Goal: Find specific page/section: Find specific page/section

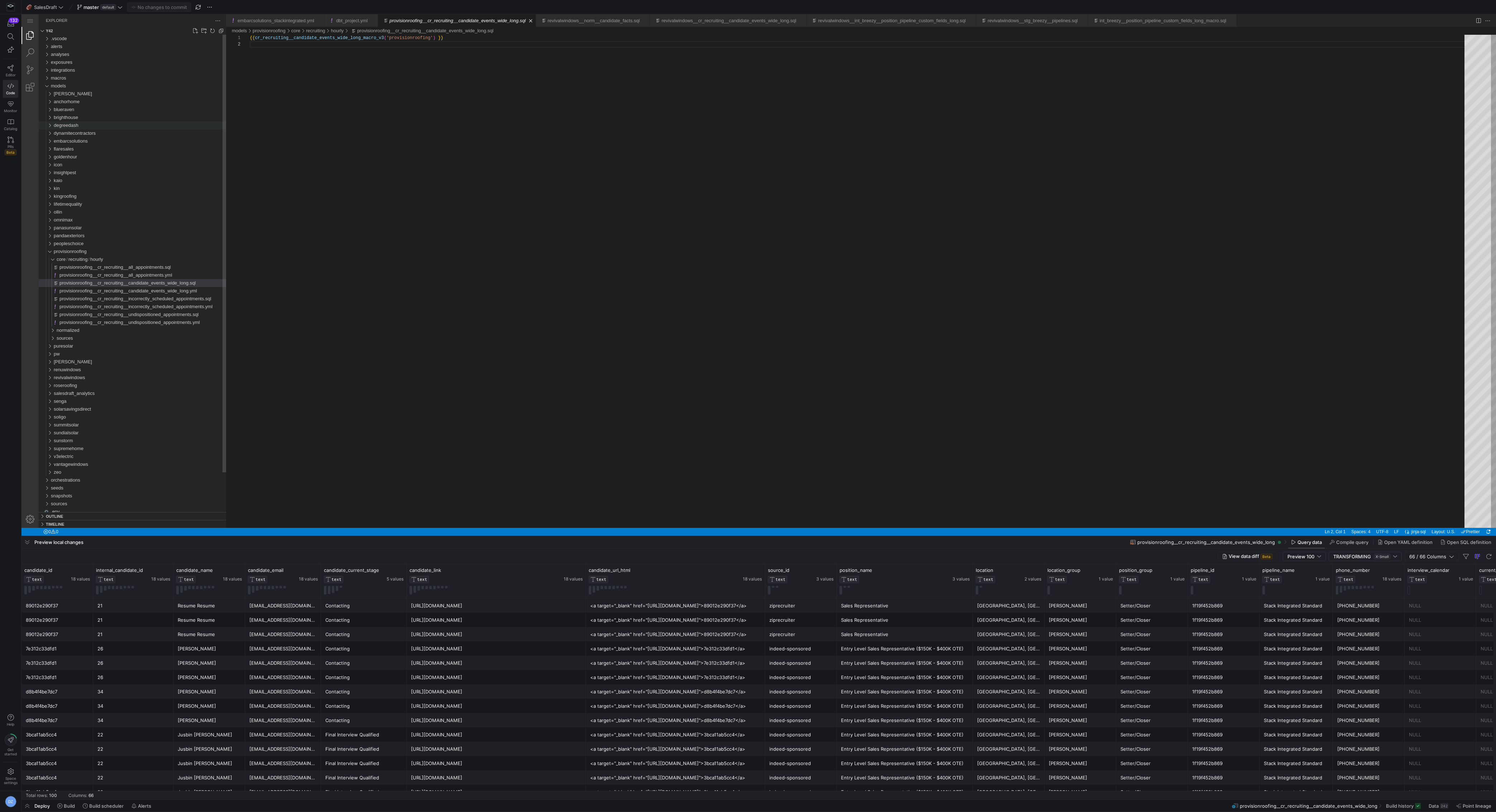
scroll to position [6, 0]
click at [54, 9] on span "SalesDraft" at bounding box center [45, 7] width 23 height 5
click at [67, 87] on button "🍌 Stack Integrated" at bounding box center [64, 85] width 79 height 12
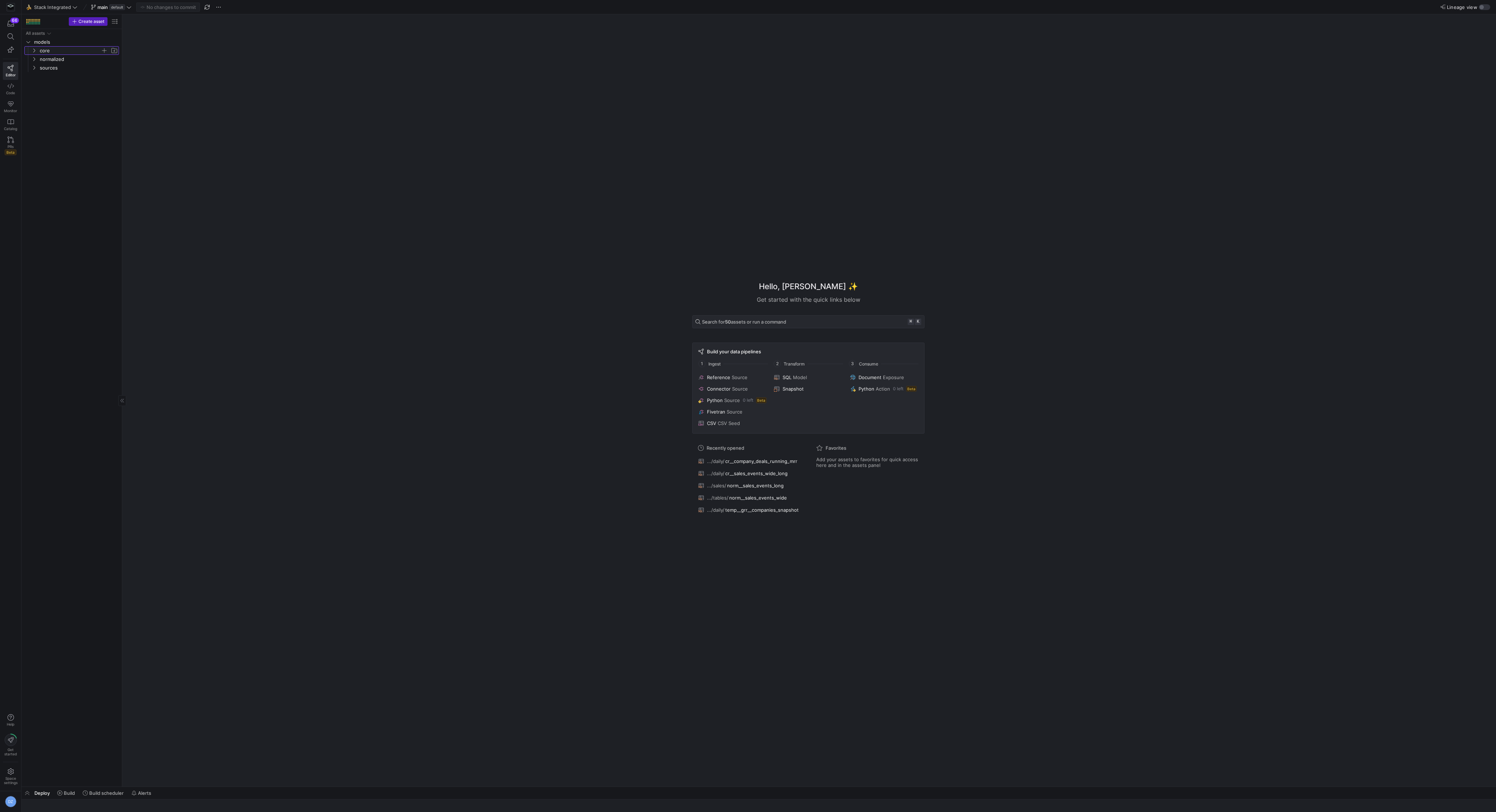
click at [59, 49] on span "core" at bounding box center [70, 50] width 61 height 8
click at [58, 58] on span "daily" at bounding box center [73, 59] width 55 height 8
click at [79, 76] on span "cr__sales_events_wide_long​​​​​​​​​​" at bounding box center [80, 76] width 60 height 8
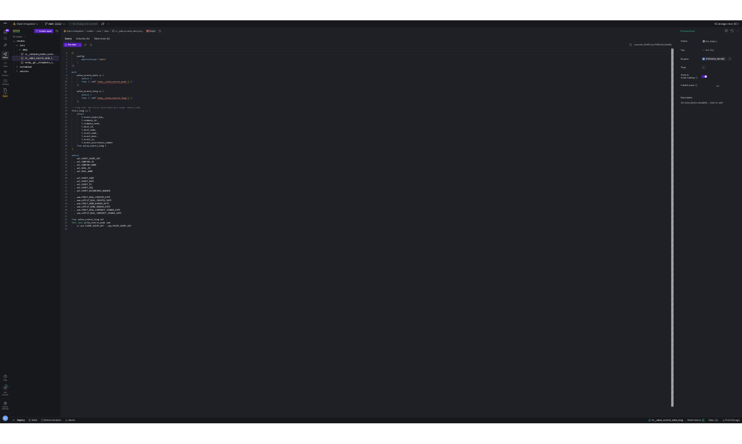
scroll to position [72, 0]
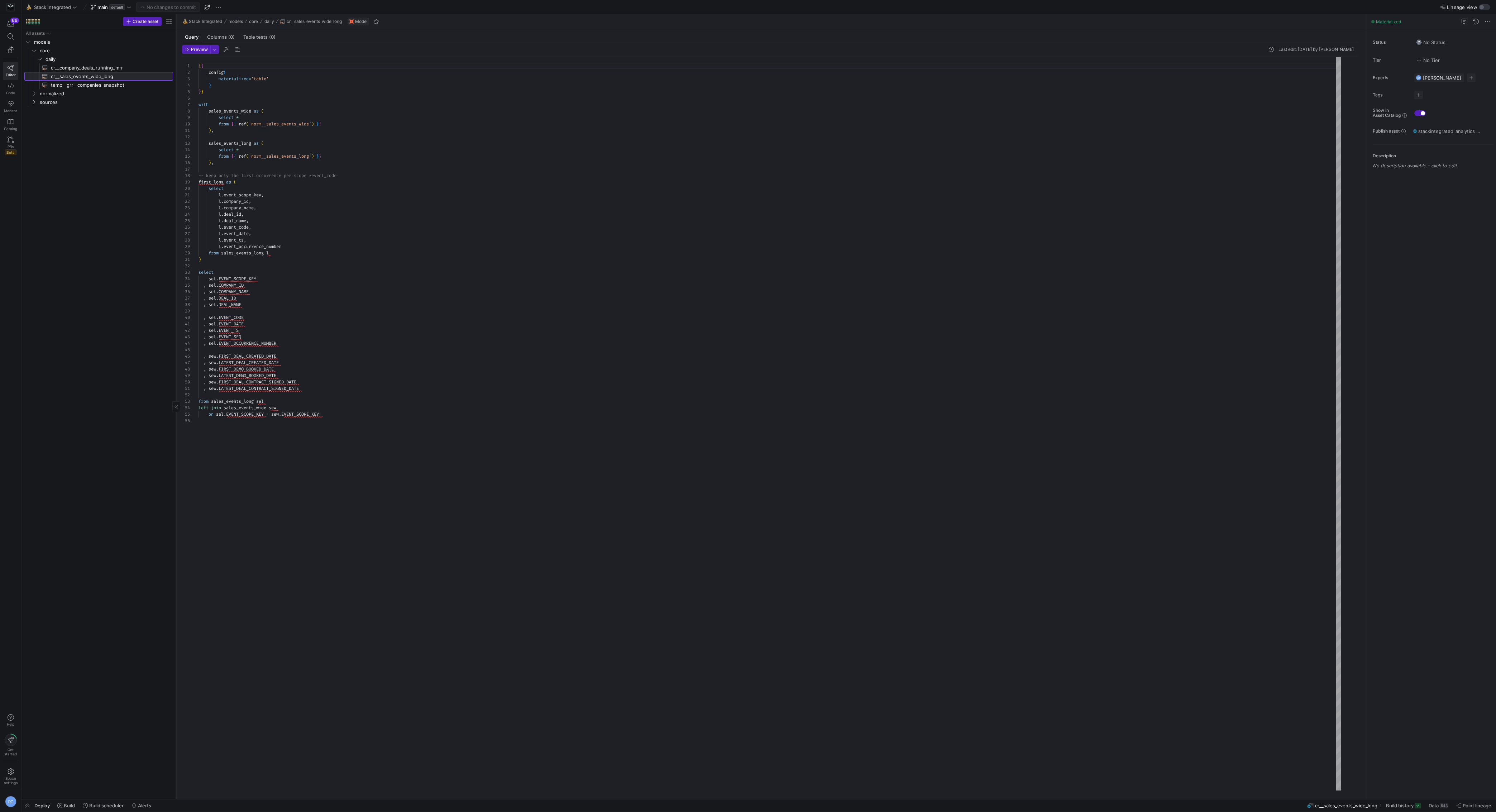
drag, startPoint x: 122, startPoint y: 86, endPoint x: 176, endPoint y: 91, distance: 54.2
click at [176, 91] on div at bounding box center [176, 406] width 0 height 784
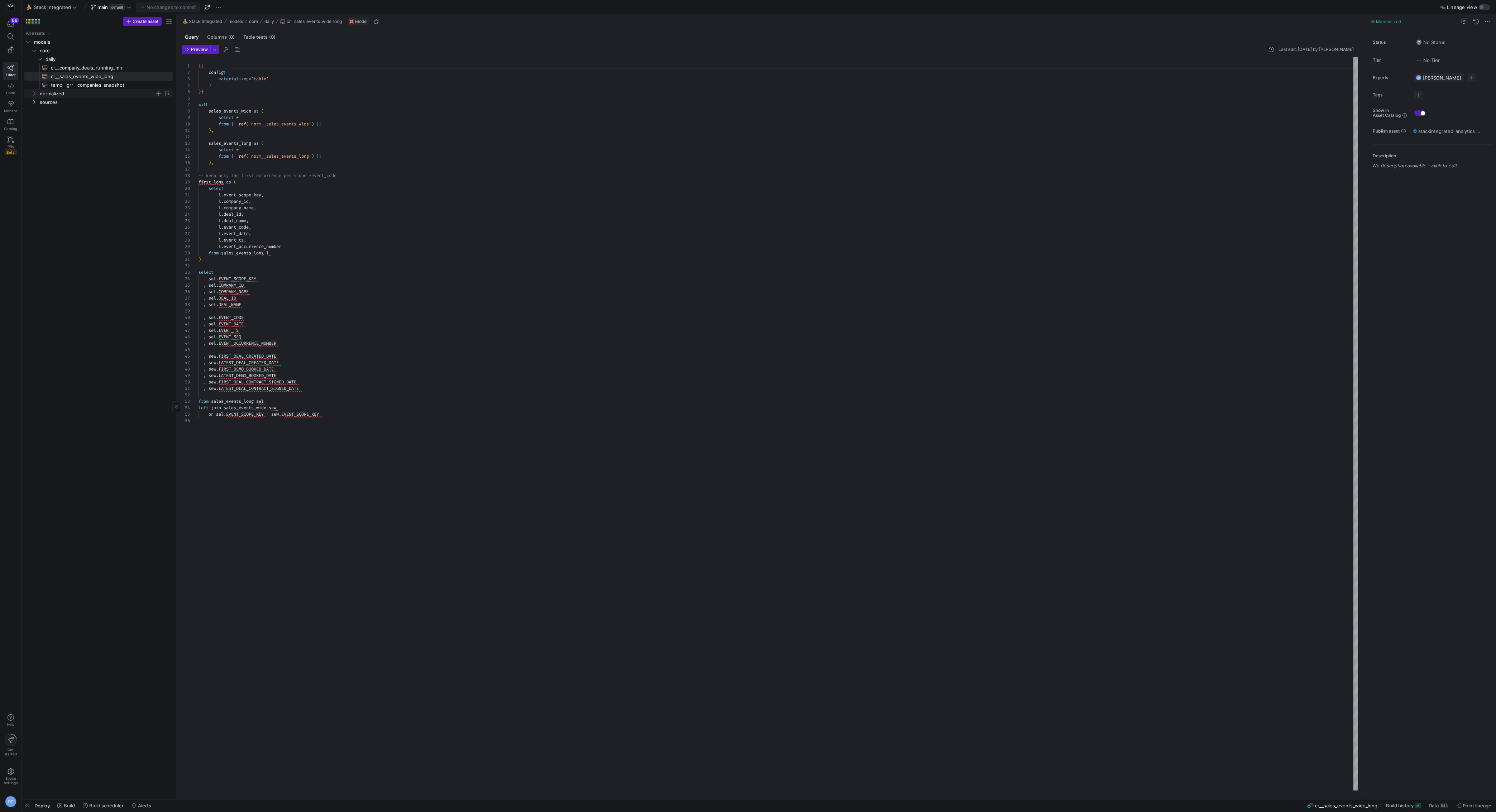
click at [83, 95] on span "normalized" at bounding box center [97, 93] width 115 height 8
click at [77, 102] on span "sales" at bounding box center [100, 102] width 109 height 8
click at [68, 109] on span "tables" at bounding box center [103, 111] width 104 height 8
click at [73, 139] on span "sources" at bounding box center [97, 136] width 115 height 8
click at [73, 147] on span "hubspot" at bounding box center [100, 145] width 109 height 8
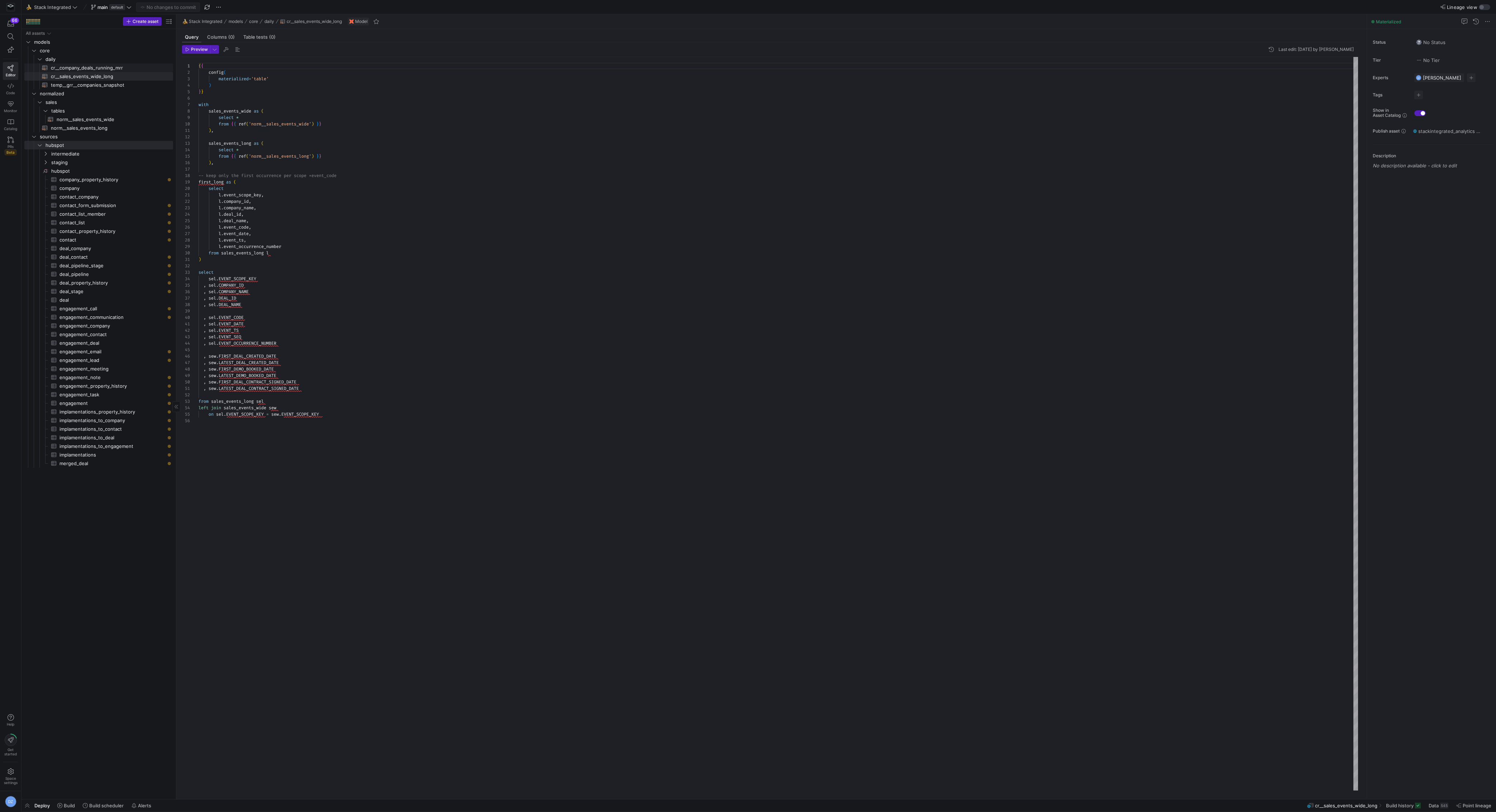
click at [119, 68] on span "cr__company_deals_running_mrr​​​​​​​​​​" at bounding box center [108, 68] width 114 height 8
type textarea "WITH events AS ( SELECT * FROM {{ ref('int__hubspot_company_deal_events_long') …"
